Goal: Information Seeking & Learning: Find specific page/section

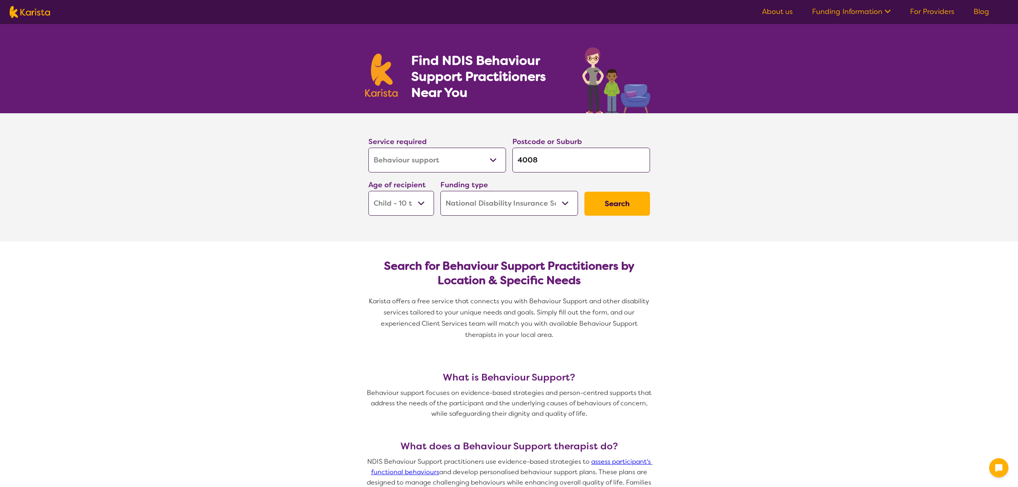
select select "Behaviour support"
select select "CH"
select select "NDIS"
select select "Behaviour support"
select select "CH"
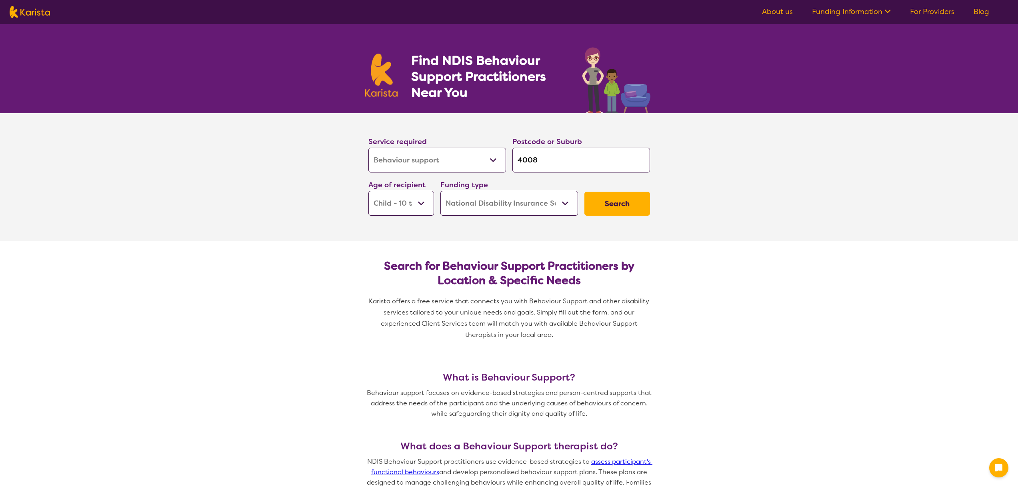
select select "NDIS"
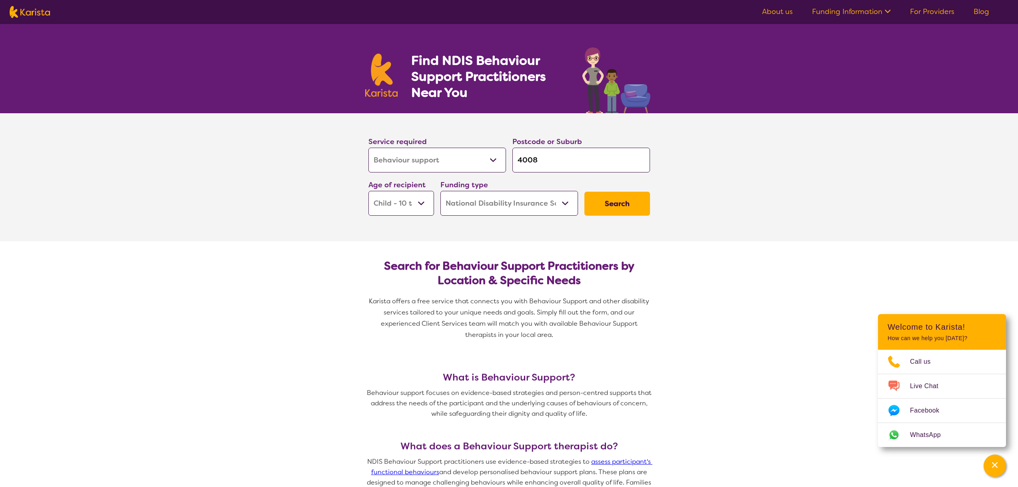
click at [36, 10] on img at bounding box center [30, 12] width 40 height 12
select select "Behaviour support"
select select "CH"
select select "NDIS"
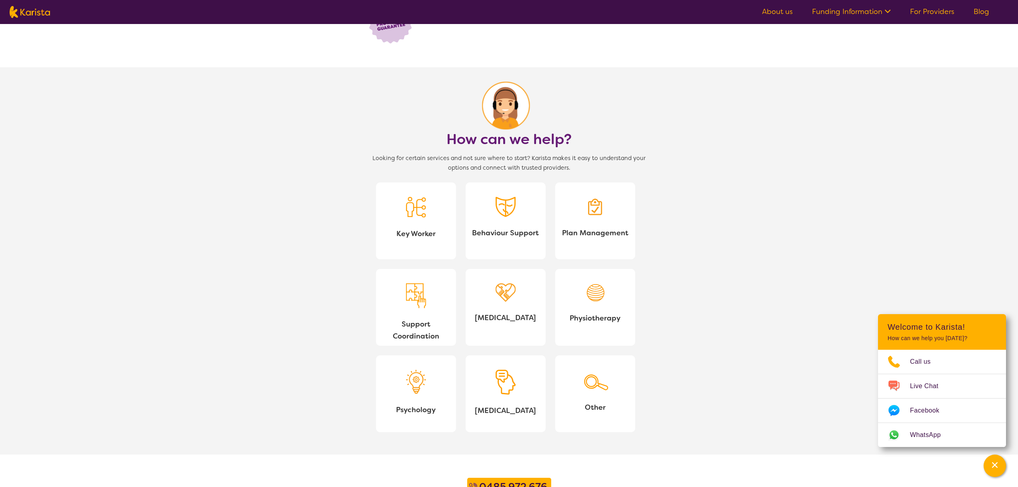
scroll to position [643, 0]
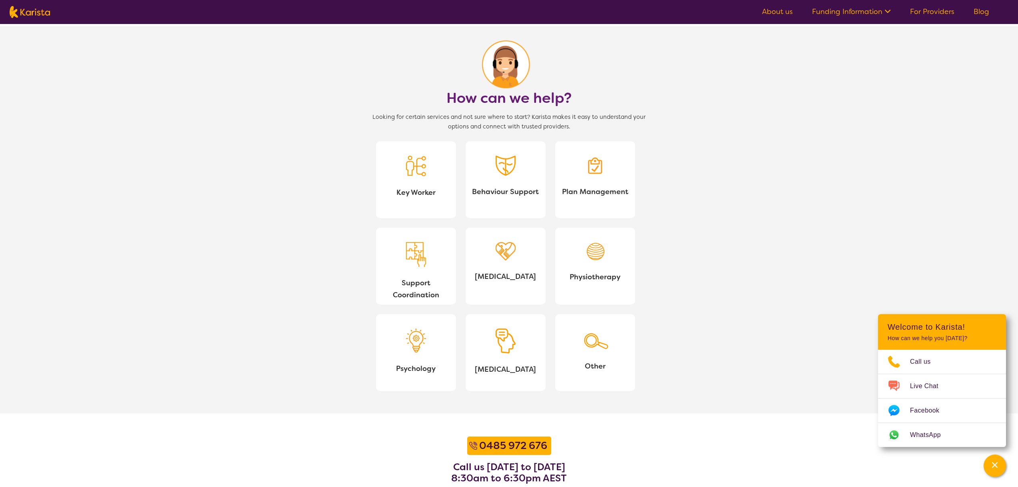
click at [388, 158] on link "Key Worker" at bounding box center [416, 179] width 80 height 77
click at [502, 182] on link "Behaviour Support" at bounding box center [506, 179] width 80 height 77
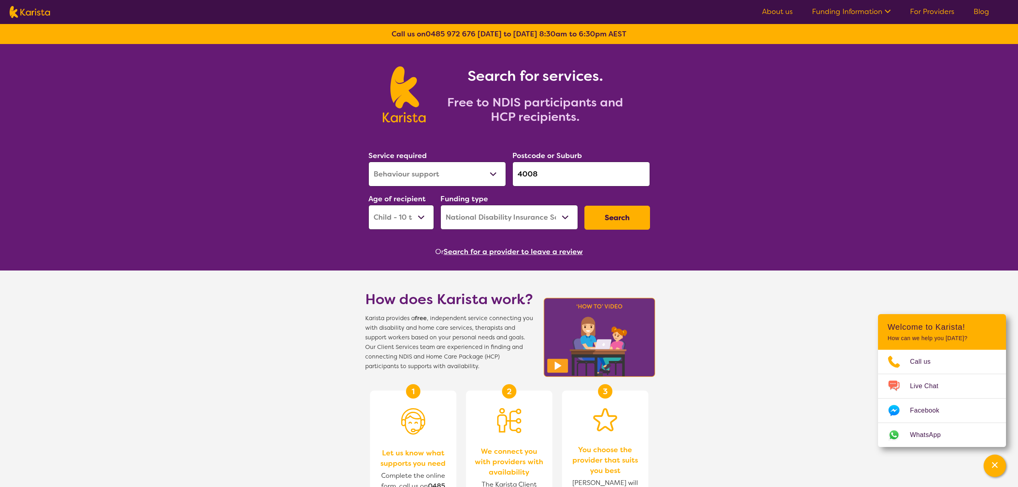
select select "Behaviour support"
select select "CH"
select select "NDIS"
select select "Behaviour support"
select select "CH"
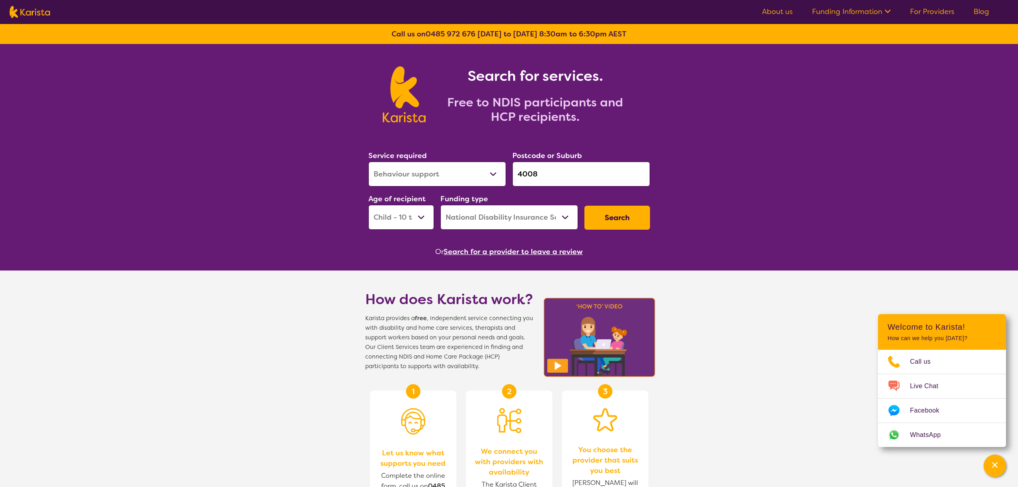
select select "NDIS"
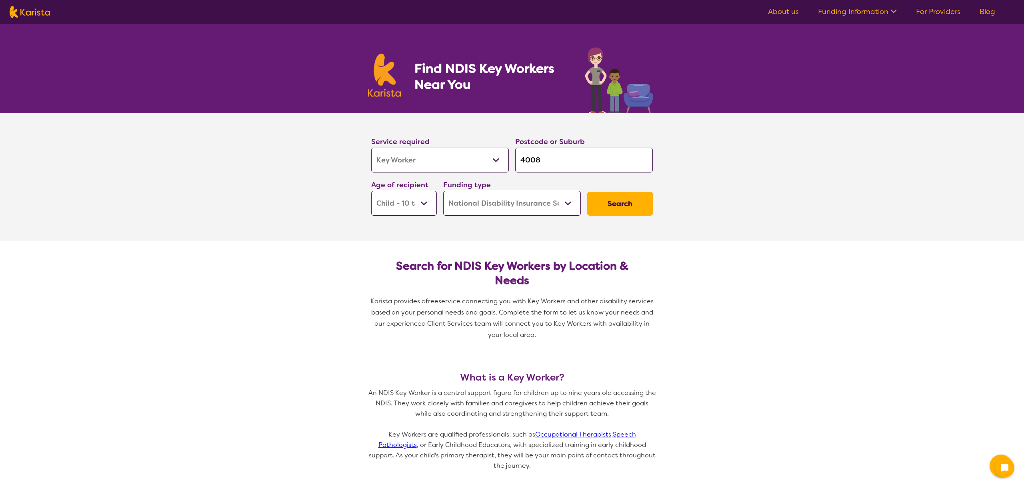
select select "Key Worker"
select select "CH"
select select "NDIS"
select select "Key Worker"
select select "CH"
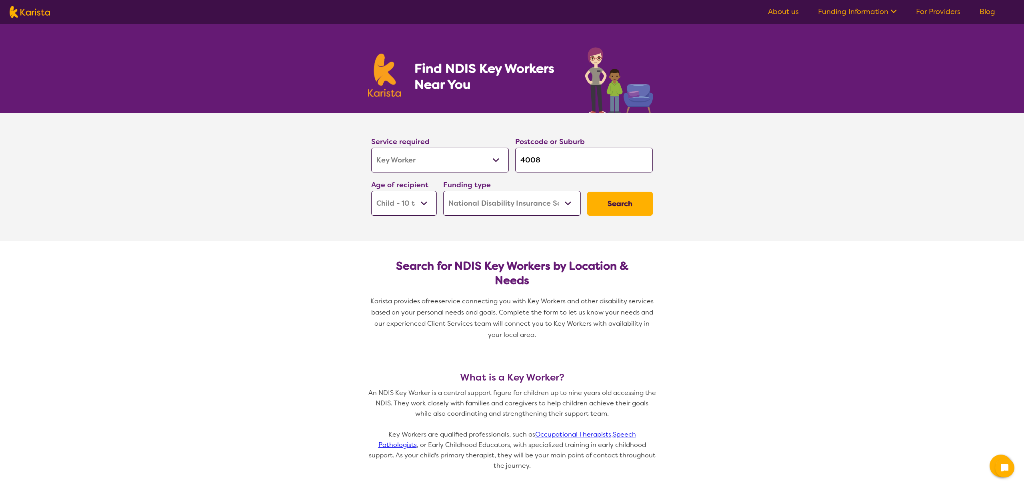
select select "NDIS"
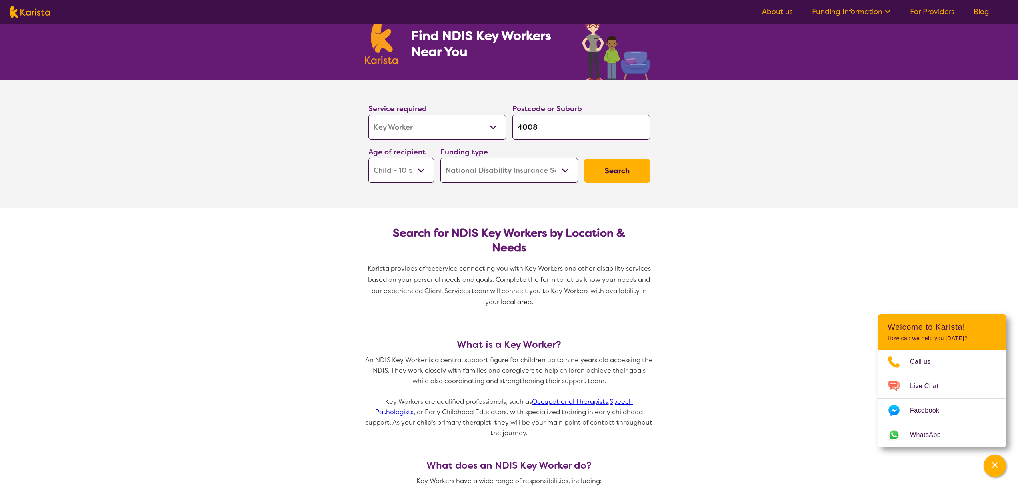
scroll to position [156, 0]
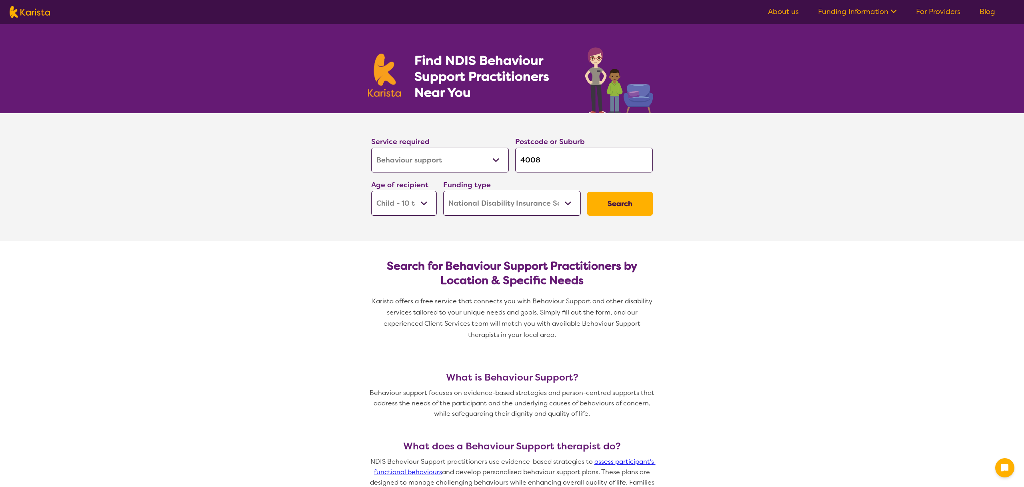
select select "Behaviour support"
select select "CH"
select select "NDIS"
select select "Behaviour support"
select select "CH"
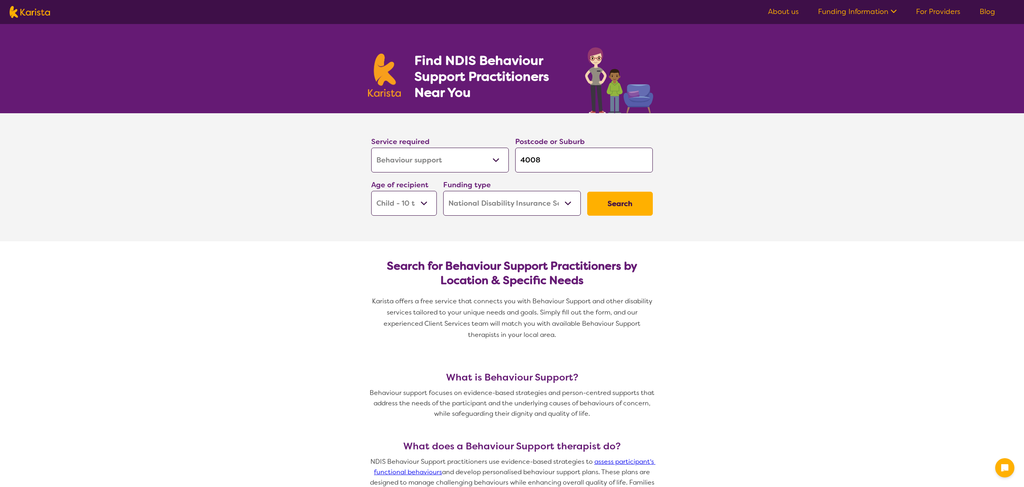
select select "NDIS"
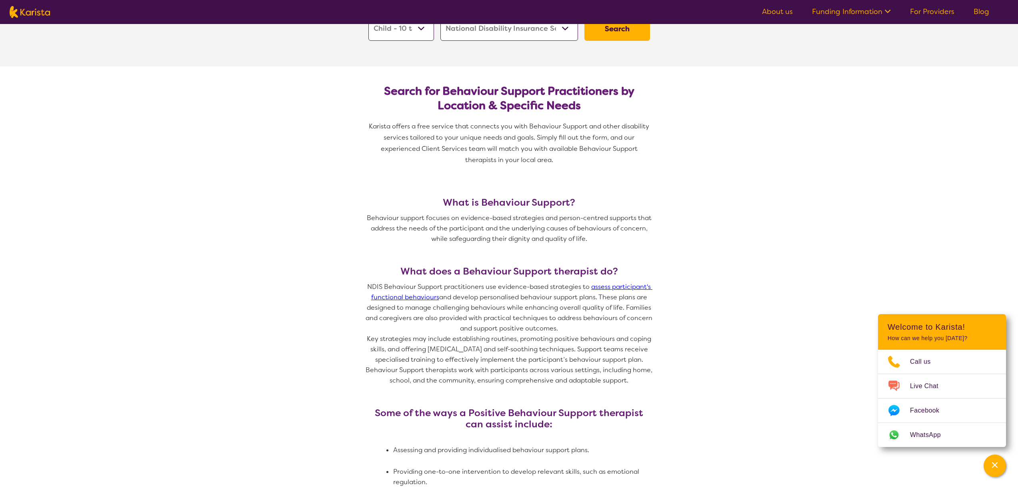
scroll to position [309, 0]
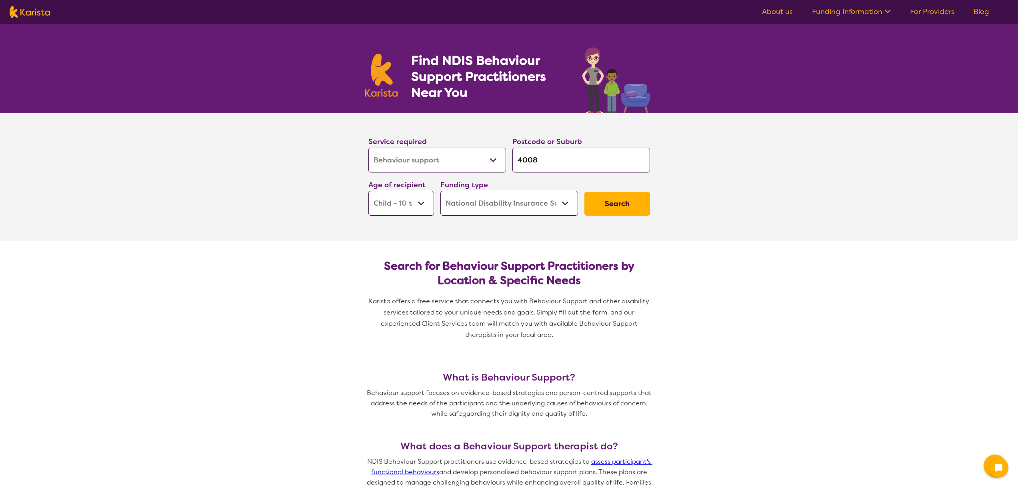
select select "Behaviour support"
select select "CH"
select select "NDIS"
select select "Behaviour support"
select select "CH"
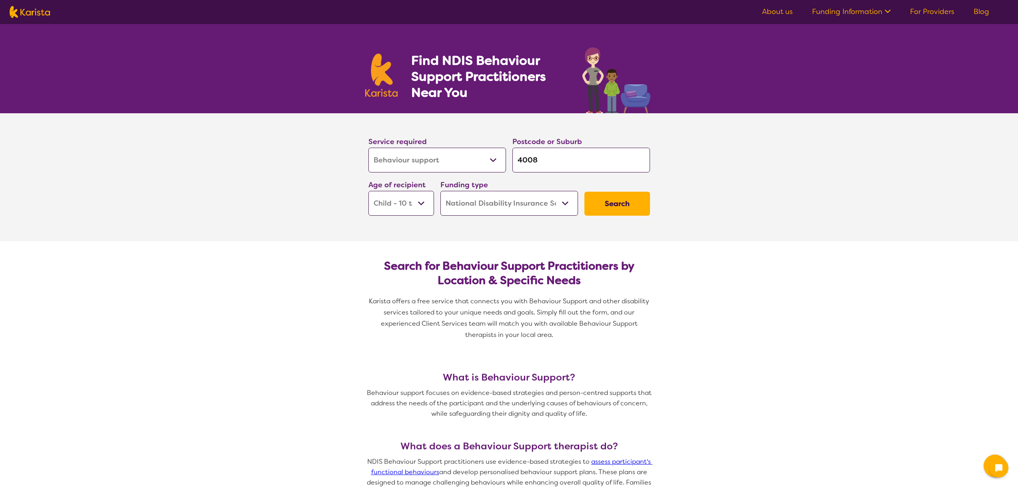
select select "NDIS"
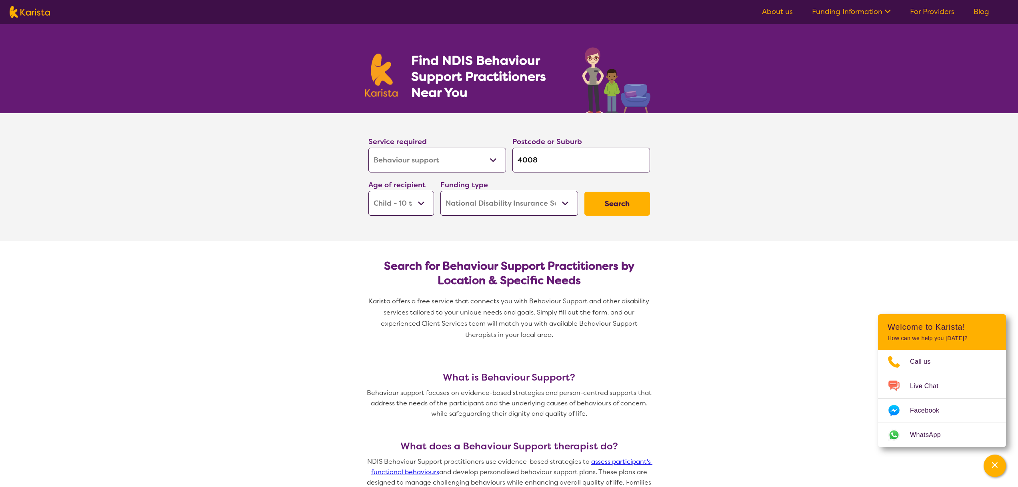
click at [509, 203] on select "Home Care Package (HCP) National Disability Insurance Scheme (NDIS) I don't know" at bounding box center [509, 203] width 138 height 25
select select "i-don-t-know"
click at [440, 191] on select "Home Care Package (HCP) National Disability Insurance Scheme (NDIS) I don't know" at bounding box center [509, 203] width 138 height 25
select select "i-don-t-know"
click at [594, 207] on button "Search" at bounding box center [618, 204] width 66 height 24
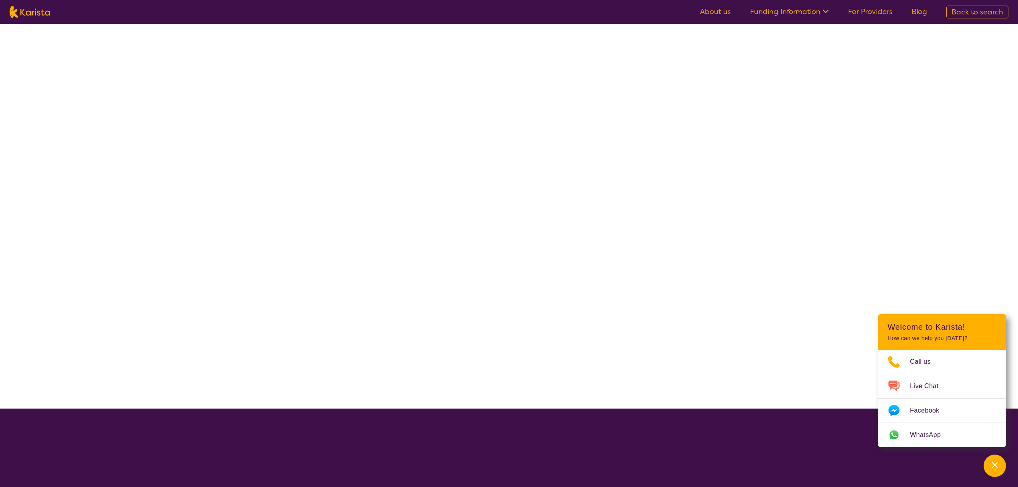
select select "Behaviour support"
select select "CH"
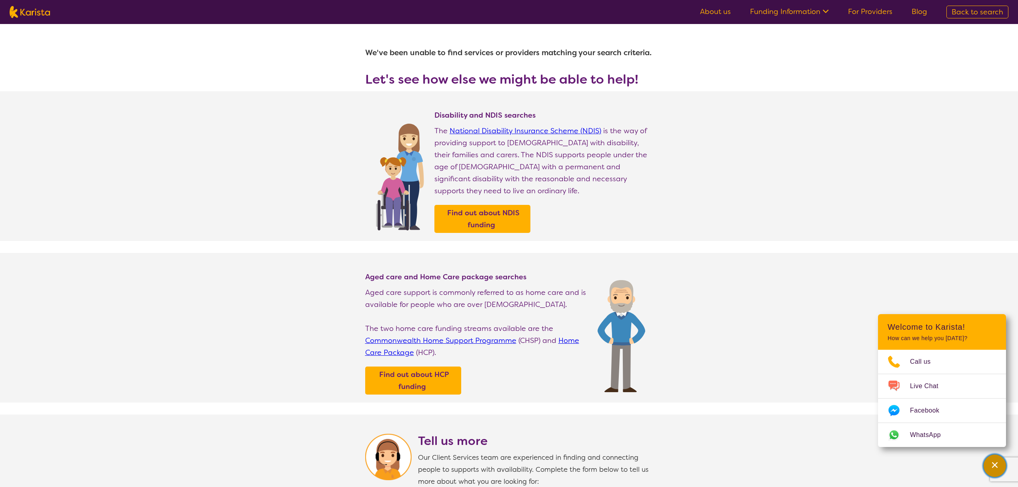
click at [992, 462] on icon "Channel Menu" at bounding box center [995, 465] width 8 height 8
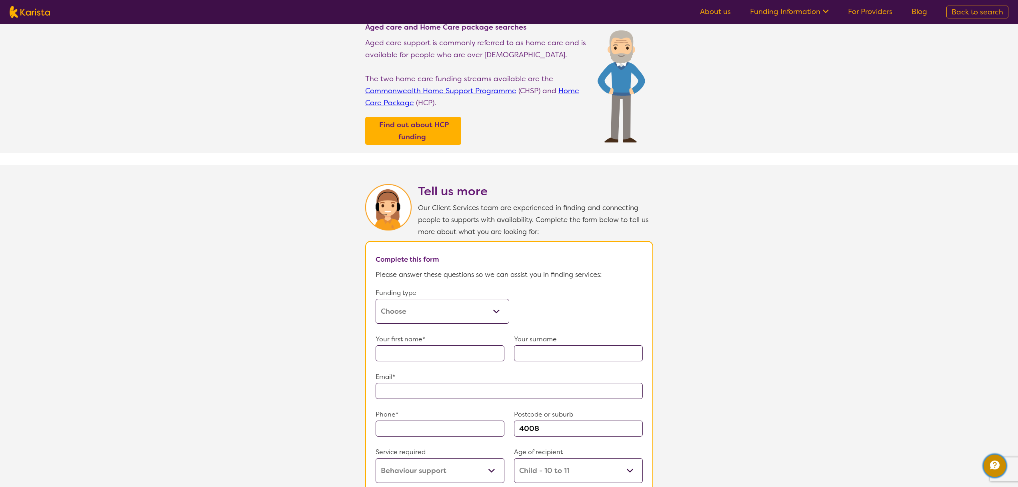
scroll to position [410, 0]
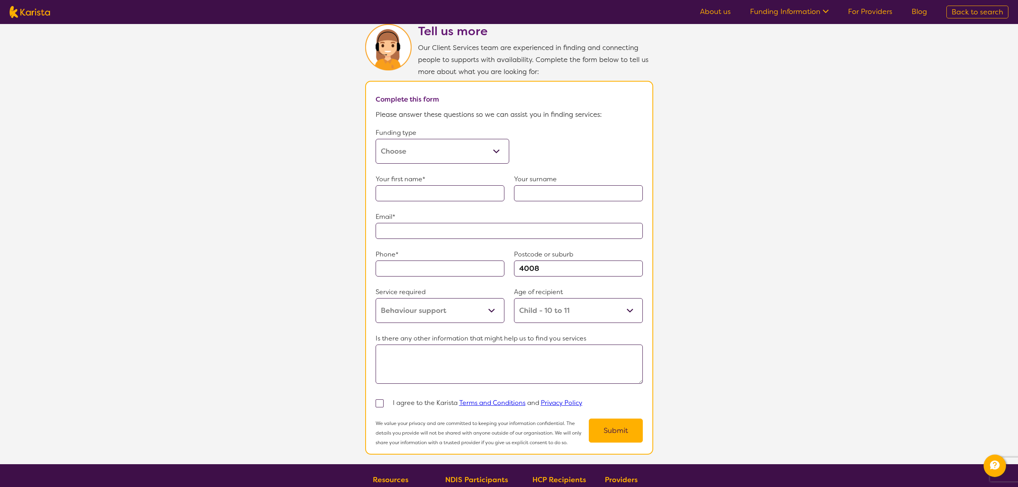
click at [473, 144] on select "Home Care Package (HCP) Home Care Package - Level 1 Home Care Package - Level 2…" at bounding box center [443, 151] width 134 height 25
click at [461, 150] on select "Home Care Package (HCP) Home Care Package - Level 1 Home Care Package - Level 2…" at bounding box center [443, 151] width 134 height 25
click at [376, 139] on select "Home Care Package (HCP) Home Care Package - Level 1 Home Care Package - Level 2…" at bounding box center [443, 151] width 134 height 25
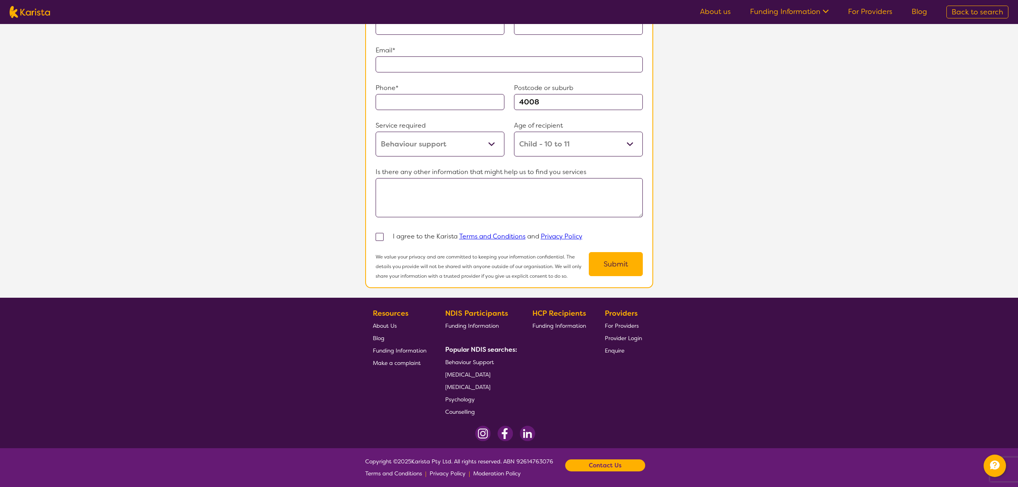
scroll to position [443, 0]
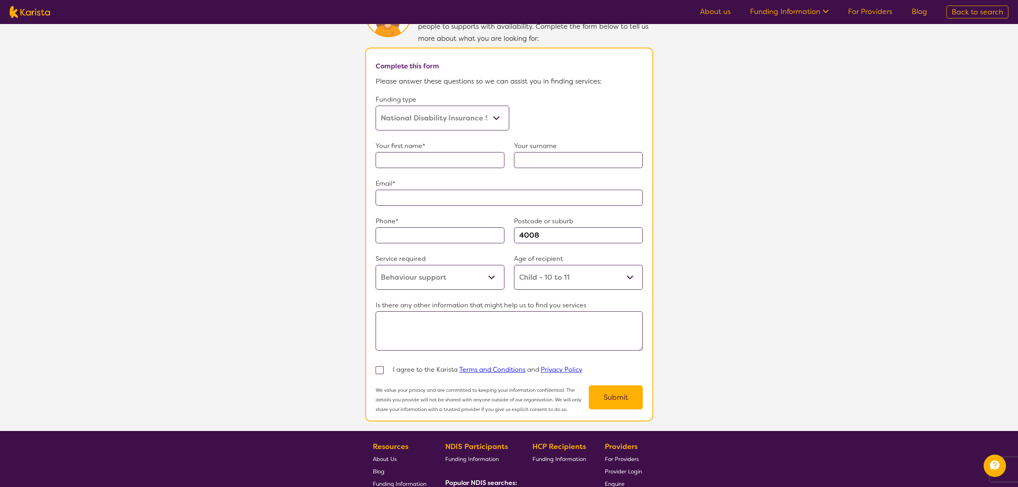
click at [454, 118] on select "Home Care Package (HCP) Home Care Package - Level 1 Home Care Package - Level 2…" at bounding box center [443, 118] width 134 height 25
click at [376, 106] on select "Home Care Package (HCP) Home Care Package - Level 1 Home Care Package - Level 2…" at bounding box center [443, 118] width 134 height 25
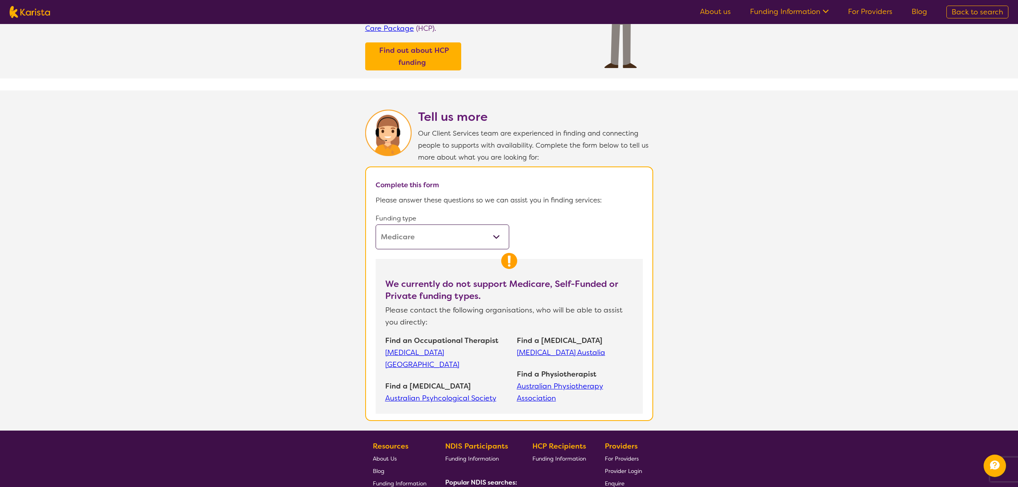
scroll to position [445, 0]
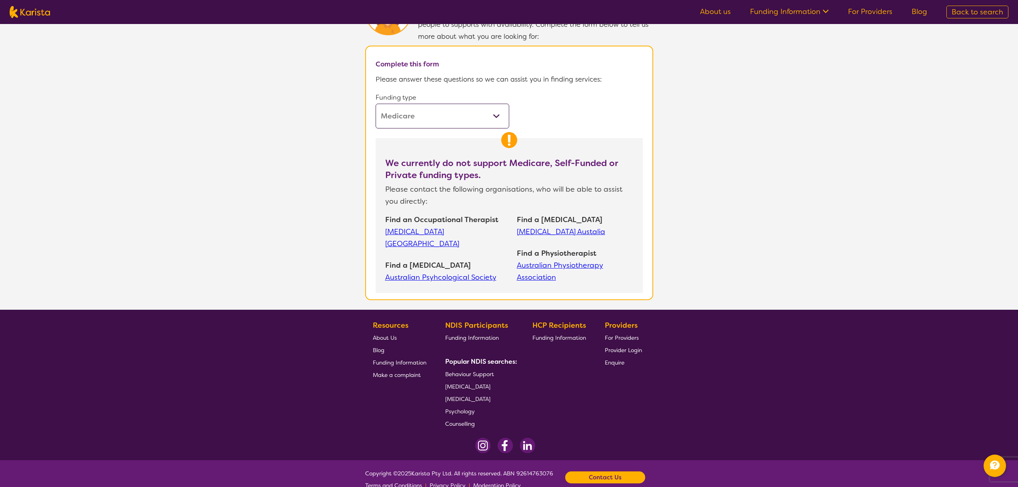
click at [431, 122] on select "Home Care Package (HCP) Home Care Package - Level 1 Home Care Package - Level 2…" at bounding box center [443, 116] width 134 height 25
click at [376, 104] on select "Home Care Package (HCP) Home Care Package - Level 1 Home Care Package - Level 2…" at bounding box center [443, 116] width 134 height 25
click at [424, 118] on select "Home Care Package (HCP) Home Care Package - Level 1 Home Care Package - Level 2…" at bounding box center [443, 116] width 134 height 25
select select "i-don-t-know"
click at [376, 104] on select "Home Care Package (HCP) Home Care Package - Level 1 Home Care Package - Level 2…" at bounding box center [443, 116] width 134 height 25
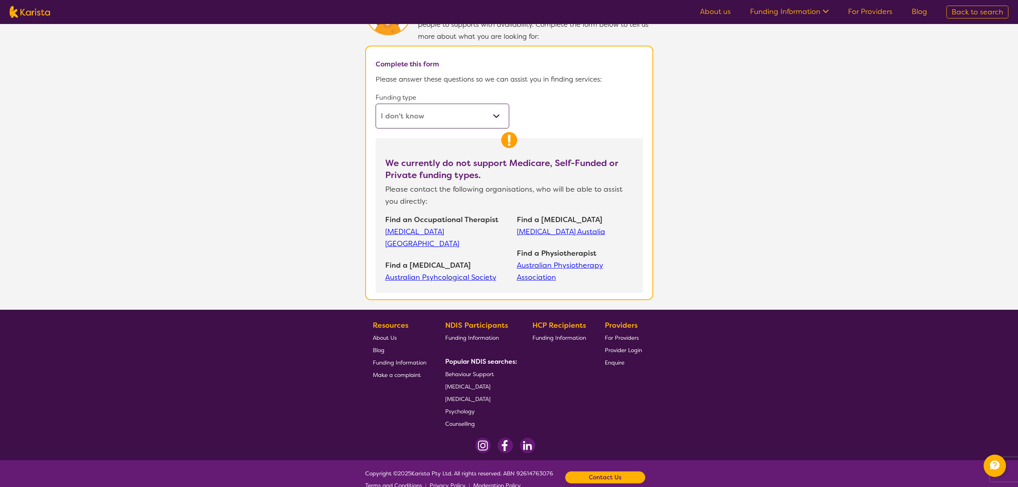
select select "Behaviour support"
select select "CH"
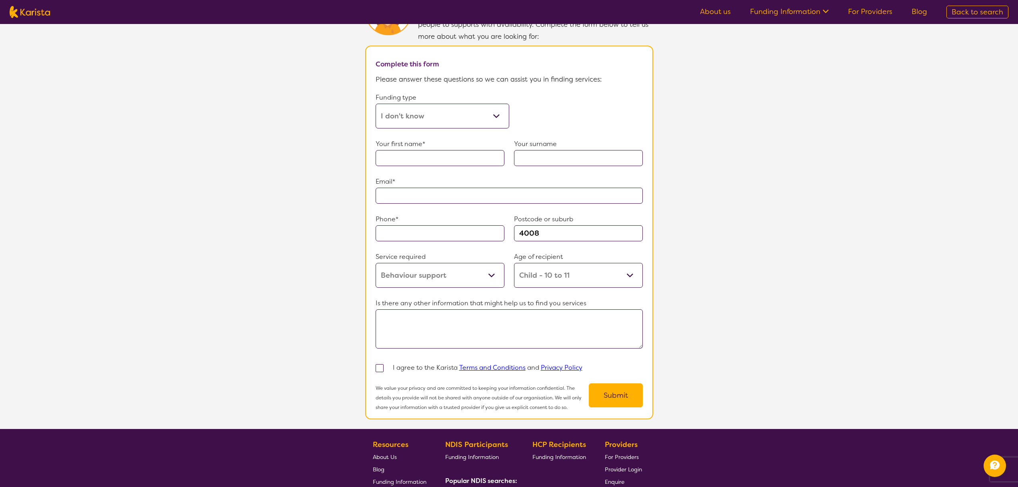
click at [422, 113] on select "Home Care Package (HCP) Home Care Package - Level 1 Home Care Package - Level 2…" at bounding box center [443, 116] width 134 height 25
select select "HCP4"
click at [376, 104] on select "Home Care Package (HCP) Home Care Package - Level 1 Home Care Package - Level 2…" at bounding box center [443, 116] width 134 height 25
click at [768, 262] on section "Tell us more Our Client Services team are experienced in finding and connecting…" at bounding box center [509, 199] width 1018 height 459
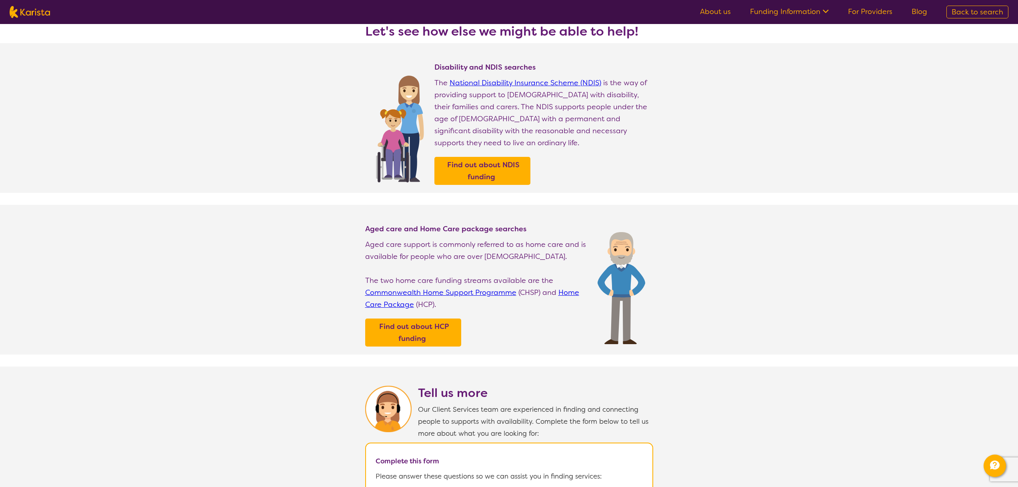
scroll to position [0, 0]
